Goal: Task Accomplishment & Management: Manage account settings

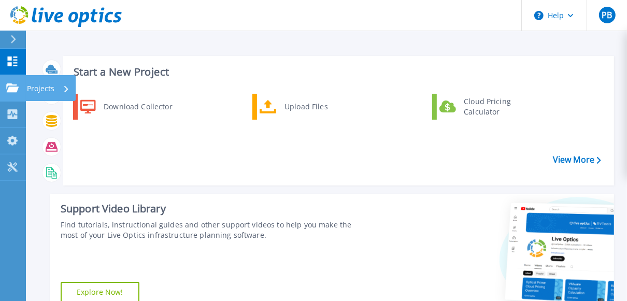
click at [14, 80] on link "Projects Projects" at bounding box center [13, 88] width 26 height 26
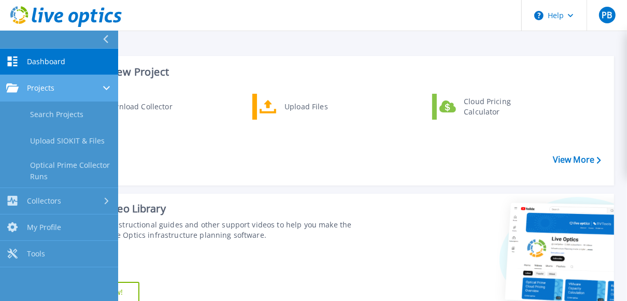
click at [45, 91] on span "Projects" at bounding box center [40, 87] width 27 height 9
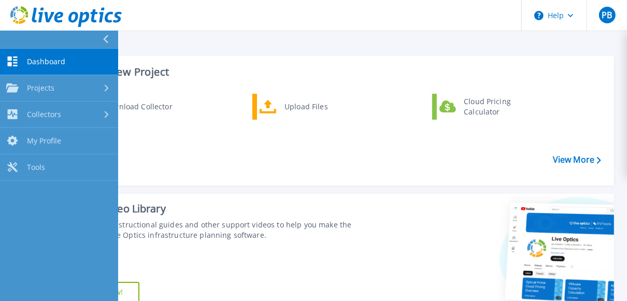
click at [47, 70] on link "Dashboard Dashboard" at bounding box center [59, 62] width 118 height 26
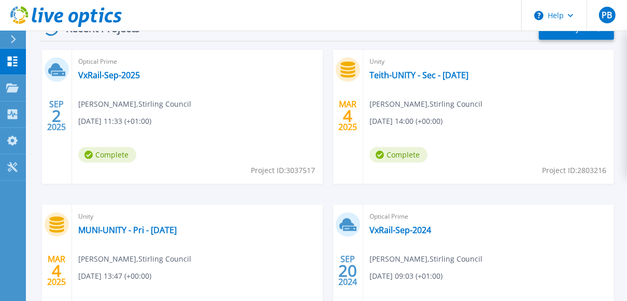
scroll to position [313, 0]
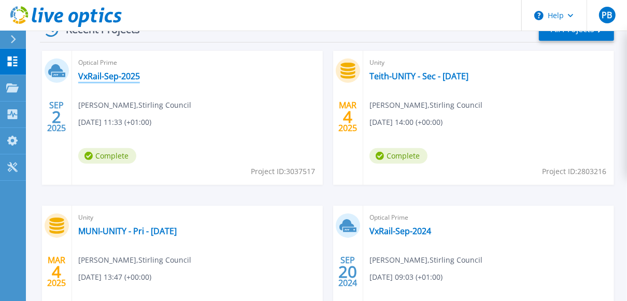
click at [95, 74] on link "VxRail-Sep-2025" at bounding box center [109, 76] width 62 height 10
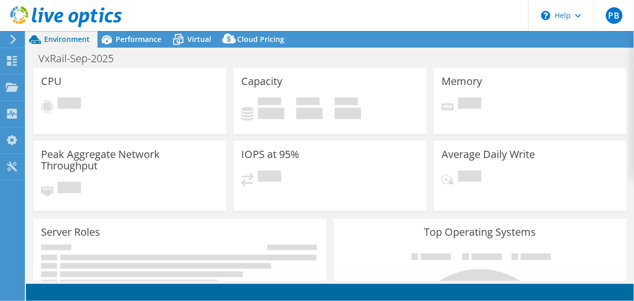
select select "USD"
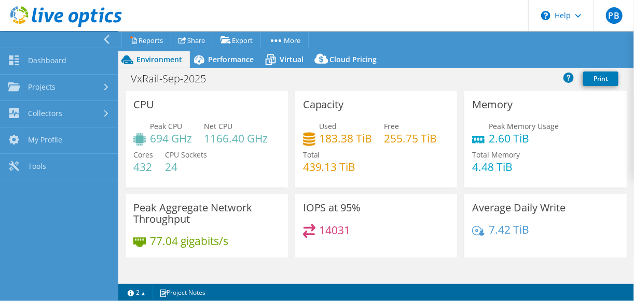
click at [13, 37] on div at bounding box center [56, 39] width 118 height 17
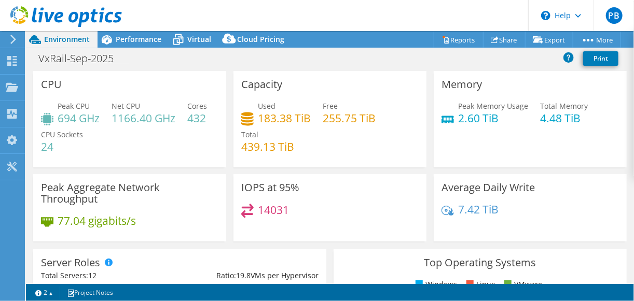
click at [14, 42] on icon at bounding box center [13, 39] width 8 height 9
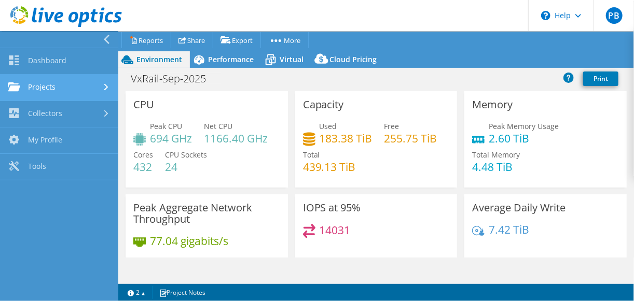
click at [67, 81] on link "Projects" at bounding box center [59, 88] width 118 height 26
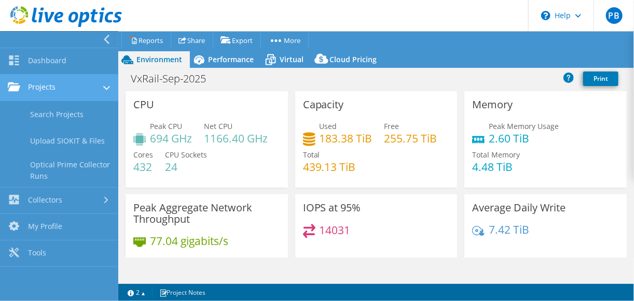
click at [75, 91] on link "Projects" at bounding box center [59, 88] width 118 height 26
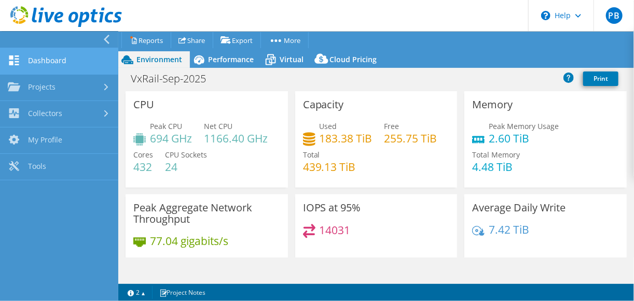
click at [53, 64] on link "Dashboard" at bounding box center [59, 61] width 118 height 26
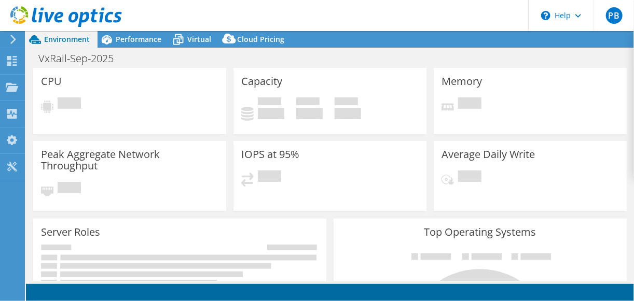
select select "USD"
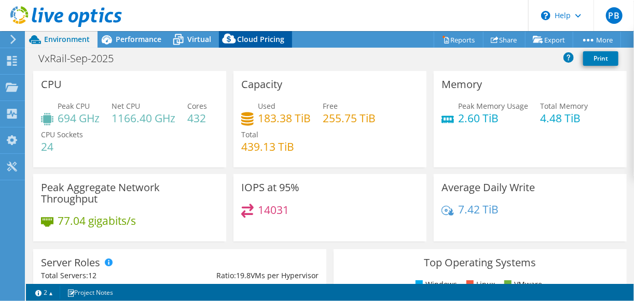
click at [242, 39] on span "Cloud Pricing" at bounding box center [260, 39] width 47 height 10
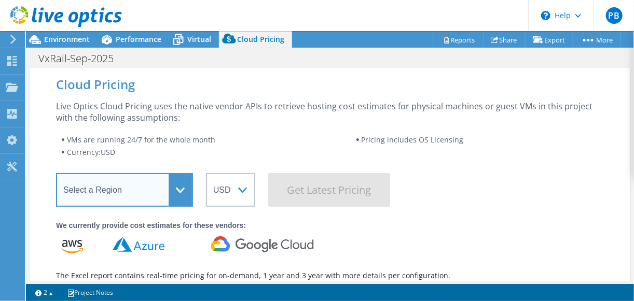
click at [161, 184] on select "Select a Region Asia Pacific (Hong Kong) Asia Pacific (Mumbai) Asia Pacific (Se…" at bounding box center [124, 190] width 137 height 34
select select "EULondon"
click at [56, 173] on select "Select a Region Asia Pacific (Hong Kong) Asia Pacific (Mumbai) Asia Pacific (Se…" at bounding box center [124, 190] width 137 height 34
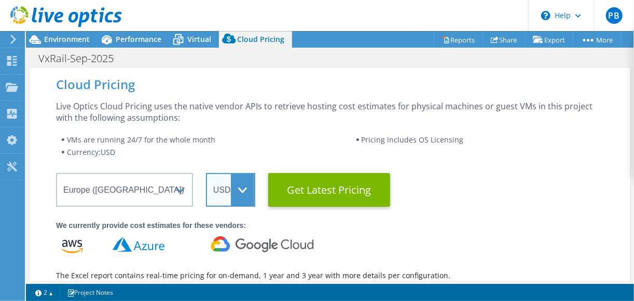
click at [239, 188] on select "ARS AUD BRL CAD CHF CLP CNY DKK EUR GBP HKD HUF INR JPY MXN MYR NOK NZD PEN SEK…" at bounding box center [230, 190] width 49 height 34
click at [206, 173] on select "ARS AUD BRL CAD CHF CLP CNY DKK EUR GBP HKD HUF INR JPY MXN MYR NOK NZD PEN SEK…" at bounding box center [230, 190] width 49 height 34
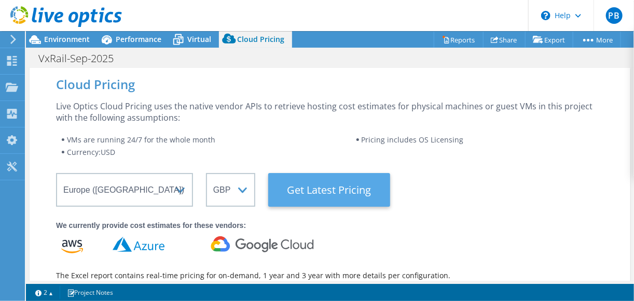
click at [308, 183] on Latest "Get Latest Pricing" at bounding box center [329, 190] width 122 height 34
select select "GBP"
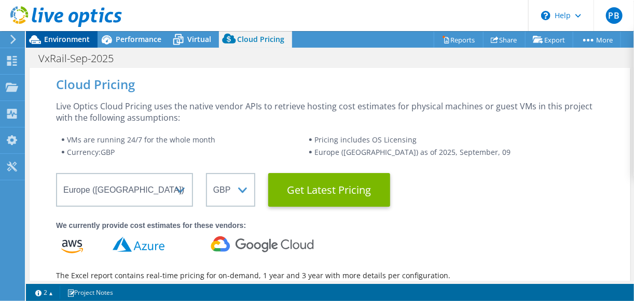
click at [72, 38] on span "Environment" at bounding box center [67, 39] width 46 height 10
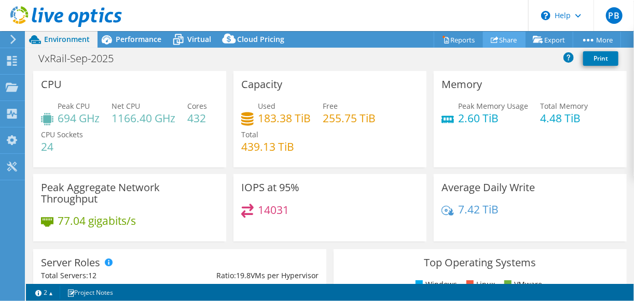
click at [492, 40] on use at bounding box center [495, 39] width 8 height 7
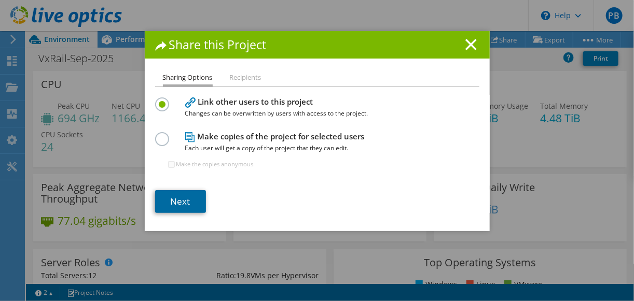
click at [186, 205] on link "Next" at bounding box center [180, 201] width 51 height 23
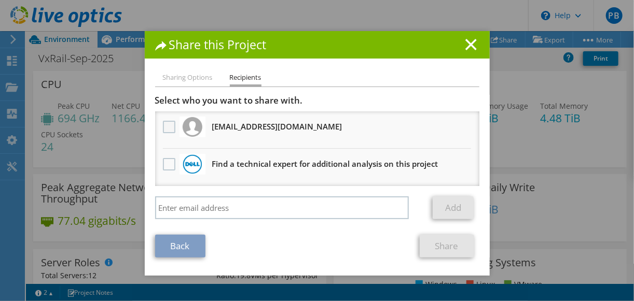
click at [165, 128] on label at bounding box center [170, 127] width 15 height 12
click at [0, 0] on input "checkbox" at bounding box center [0, 0] width 0 height 0
click at [179, 74] on li "Sharing Options" at bounding box center [188, 78] width 50 height 13
click at [470, 45] on icon at bounding box center [470, 44] width 11 height 11
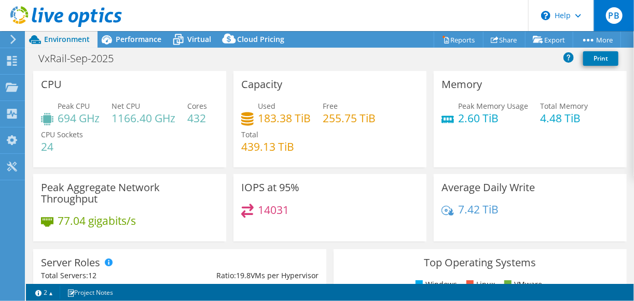
click at [608, 21] on span "PB" at bounding box center [614, 15] width 17 height 17
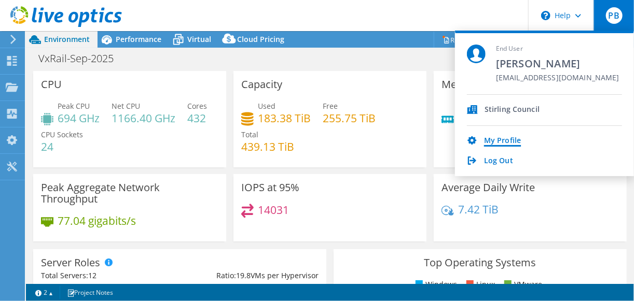
click at [493, 136] on link "My Profile" at bounding box center [502, 141] width 37 height 10
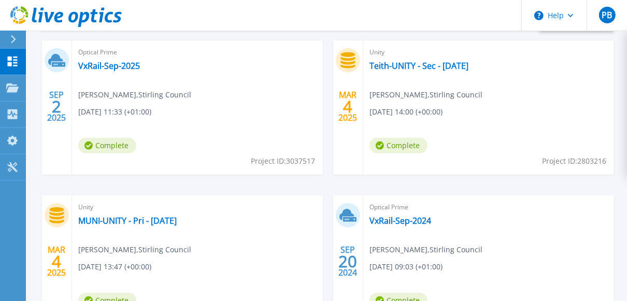
scroll to position [327, 0]
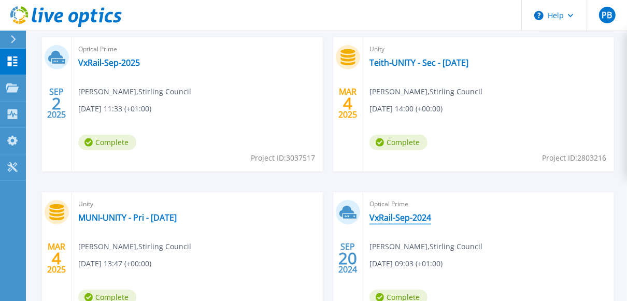
click at [398, 217] on link "VxRail-Sep-2024" at bounding box center [401, 218] width 62 height 10
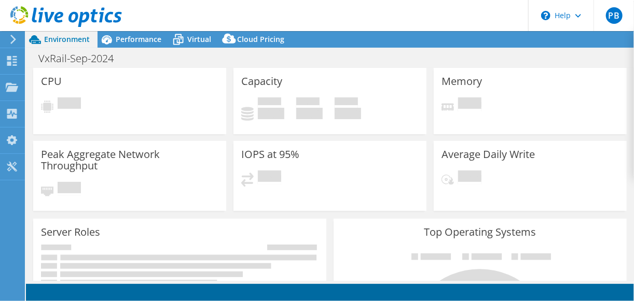
select select "EULondon"
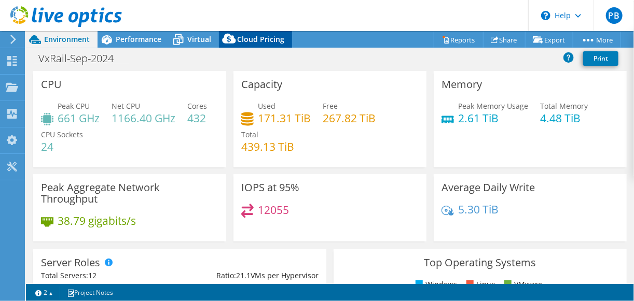
click at [248, 41] on span "Cloud Pricing" at bounding box center [260, 39] width 47 height 10
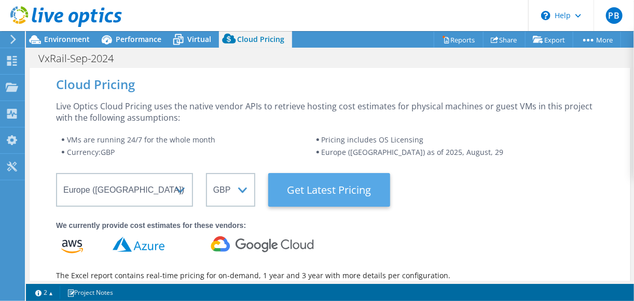
click at [310, 189] on Latest "Get Latest Pricing" at bounding box center [329, 190] width 122 height 34
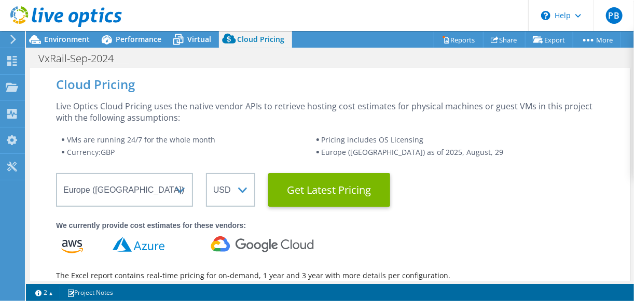
select select "GBP"
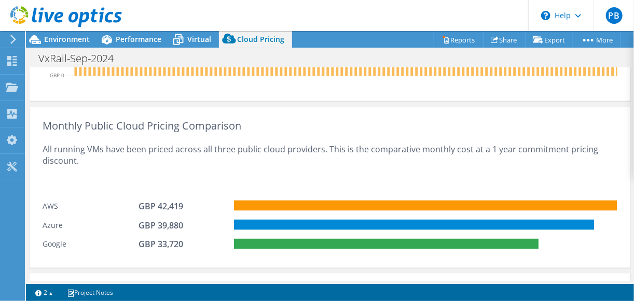
scroll to position [621, 0]
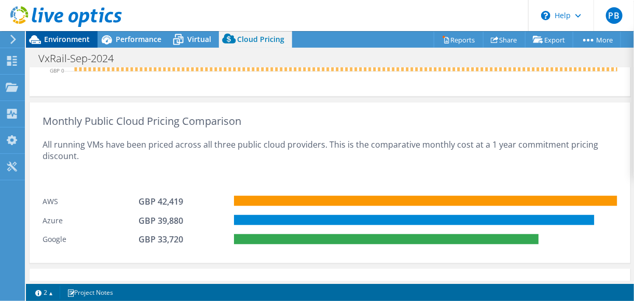
click at [59, 37] on span "Environment" at bounding box center [67, 39] width 46 height 10
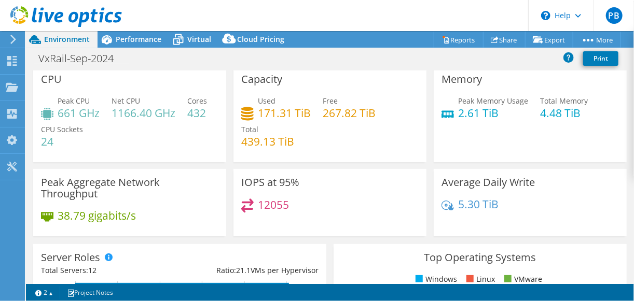
scroll to position [0, 0]
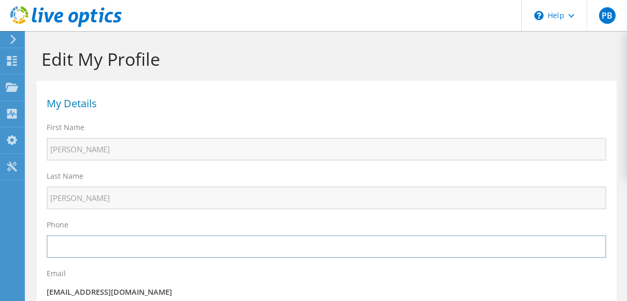
select select "75"
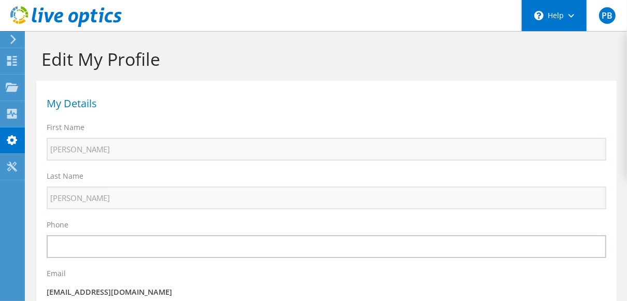
click at [565, 15] on div "\n Help" at bounding box center [554, 15] width 65 height 31
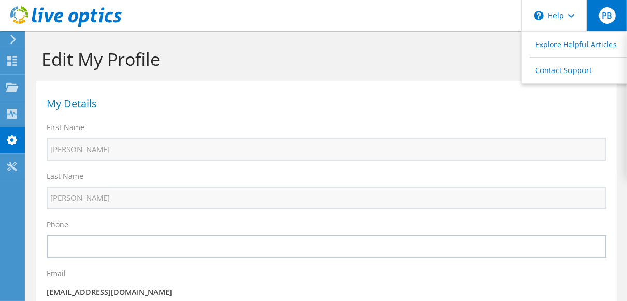
click at [609, 18] on span "PB" at bounding box center [607, 15] width 17 height 17
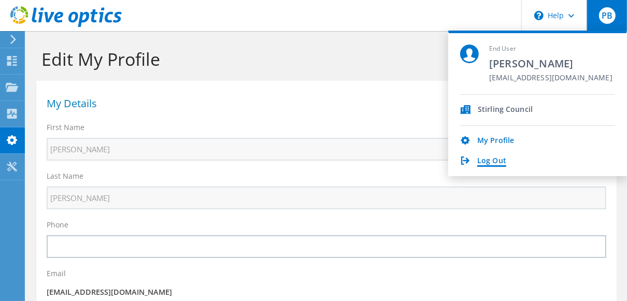
click at [482, 163] on link "Log Out" at bounding box center [492, 162] width 29 height 10
